Goal: Ask a question

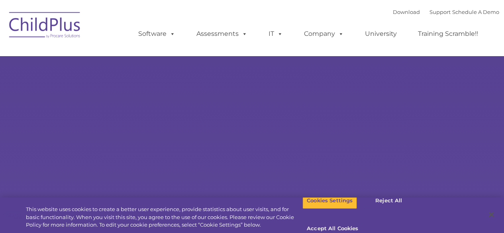
select select "MEDIUM"
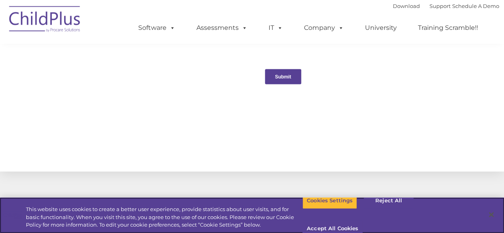
scroll to position [801, 0]
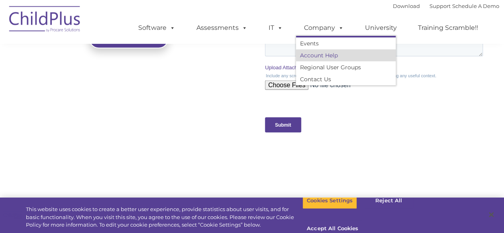
click at [312, 55] on link "Account Help" at bounding box center [346, 55] width 100 height 12
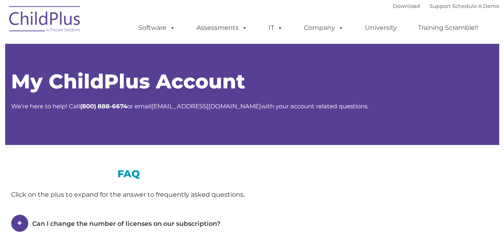
type input ""
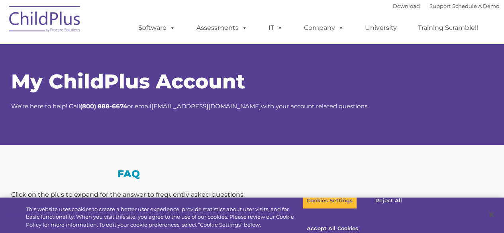
select select "MEDIUM"
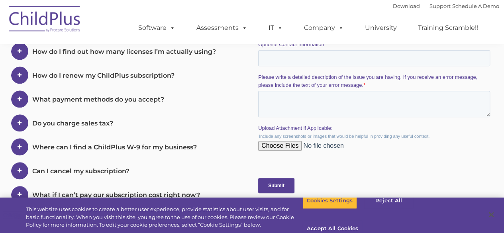
scroll to position [532, 0]
